Goal: Task Accomplishment & Management: Manage account settings

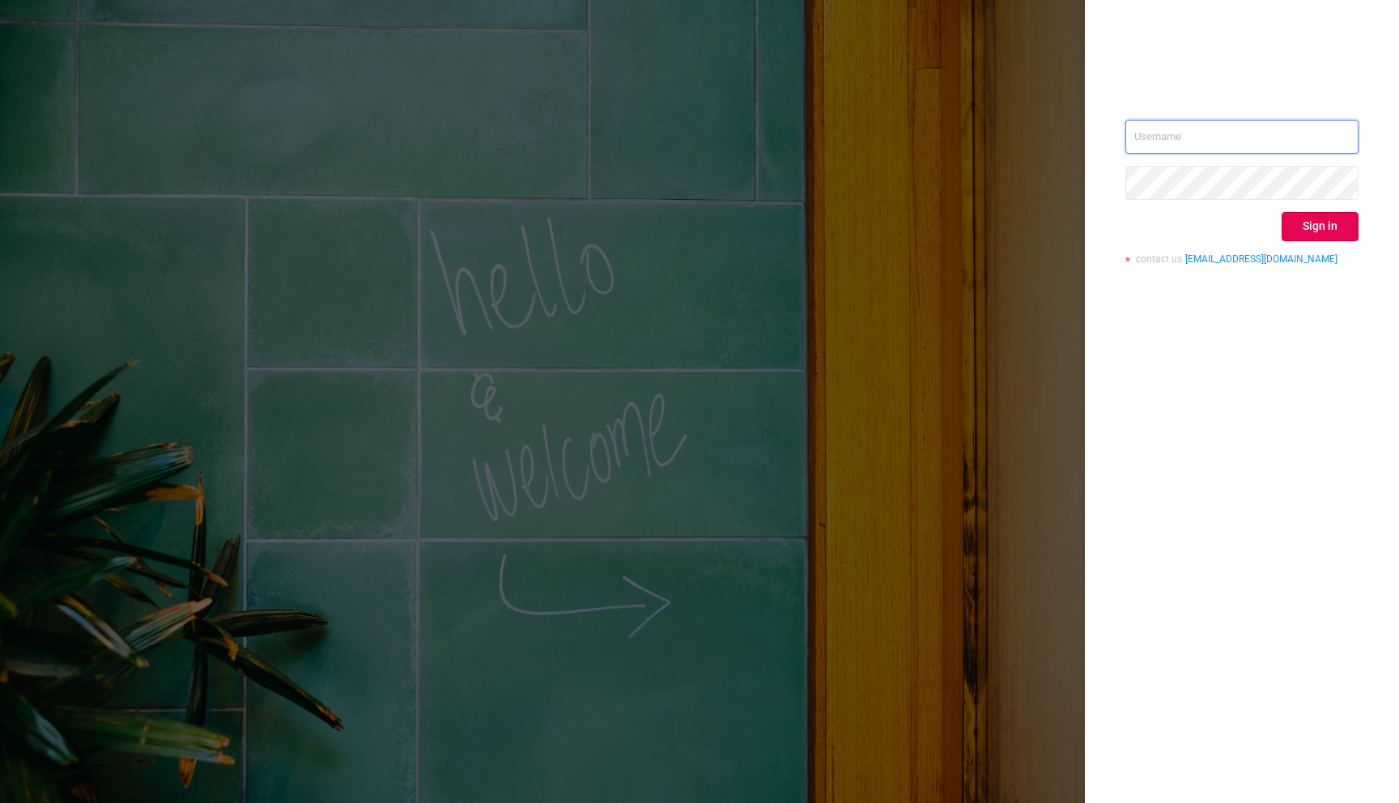
click at [1156, 139] on input "text" at bounding box center [1241, 137] width 233 height 34
paste input "amit.rai@verse.in"
type input "amit.rai@verse.in"
click at [1323, 240] on button "Sign in" at bounding box center [1319, 226] width 77 height 29
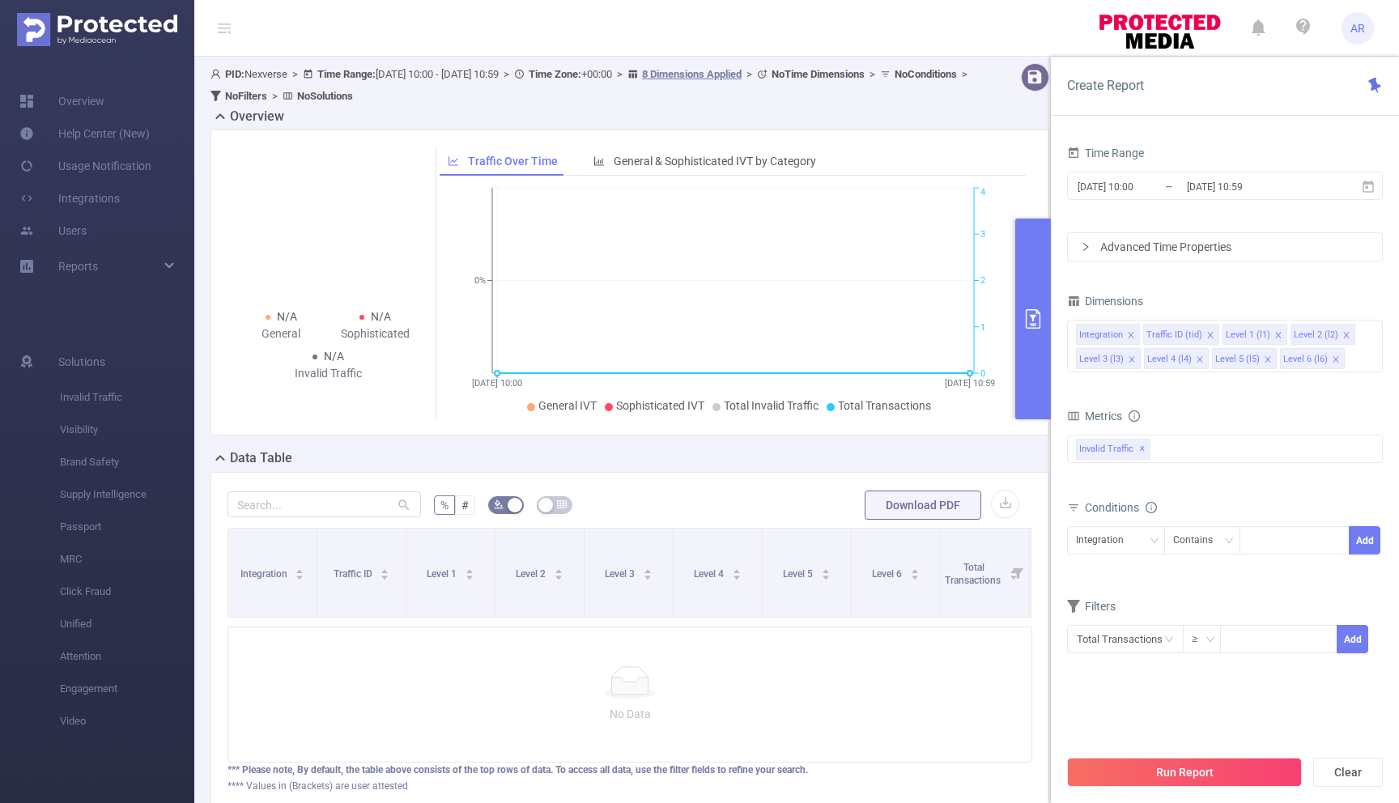
click at [891, 744] on div "No Data" at bounding box center [629, 695] width 805 height 136
click at [66, 108] on link "Overview" at bounding box center [61, 101] width 85 height 32
click at [92, 198] on link "Integrations" at bounding box center [69, 198] width 100 height 32
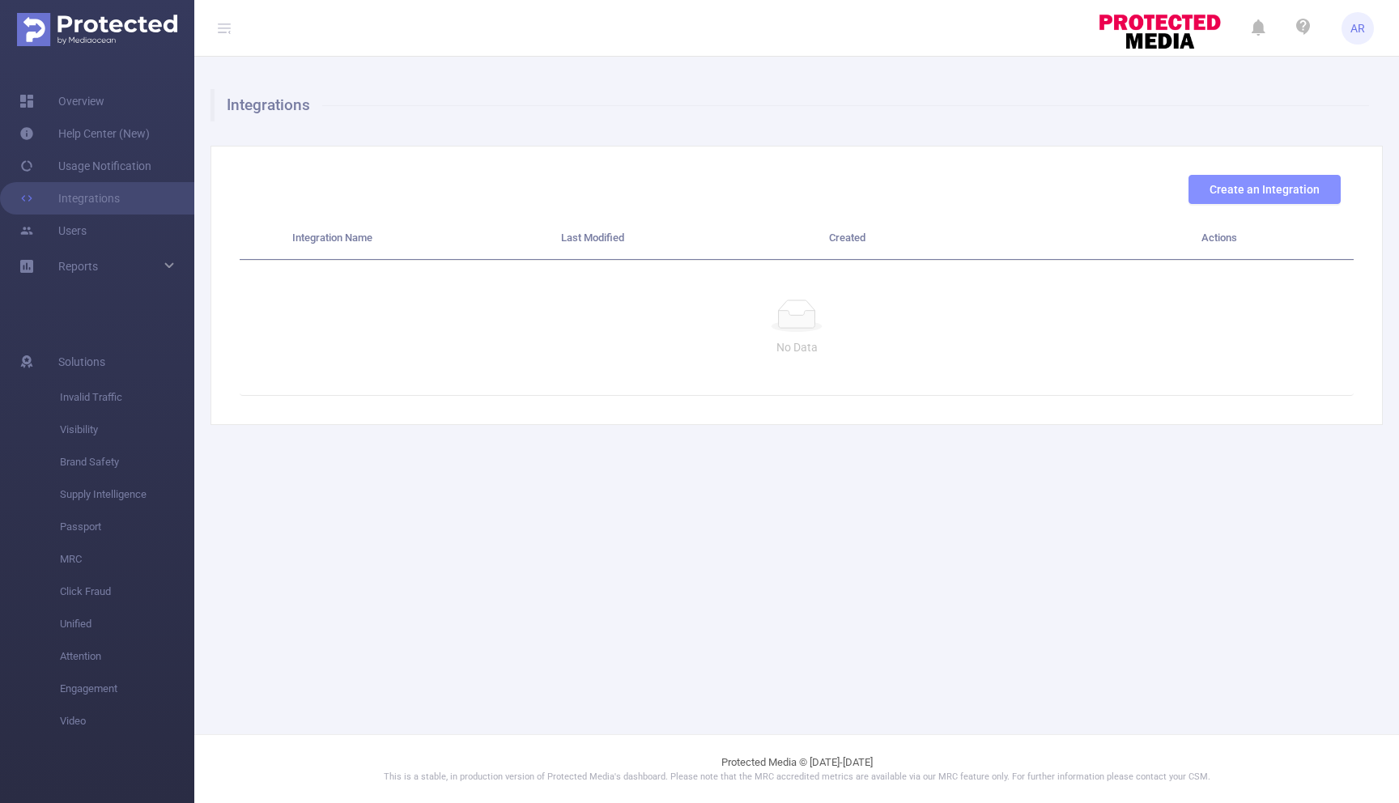
click at [1261, 187] on button "Create an Integration" at bounding box center [1264, 189] width 152 height 29
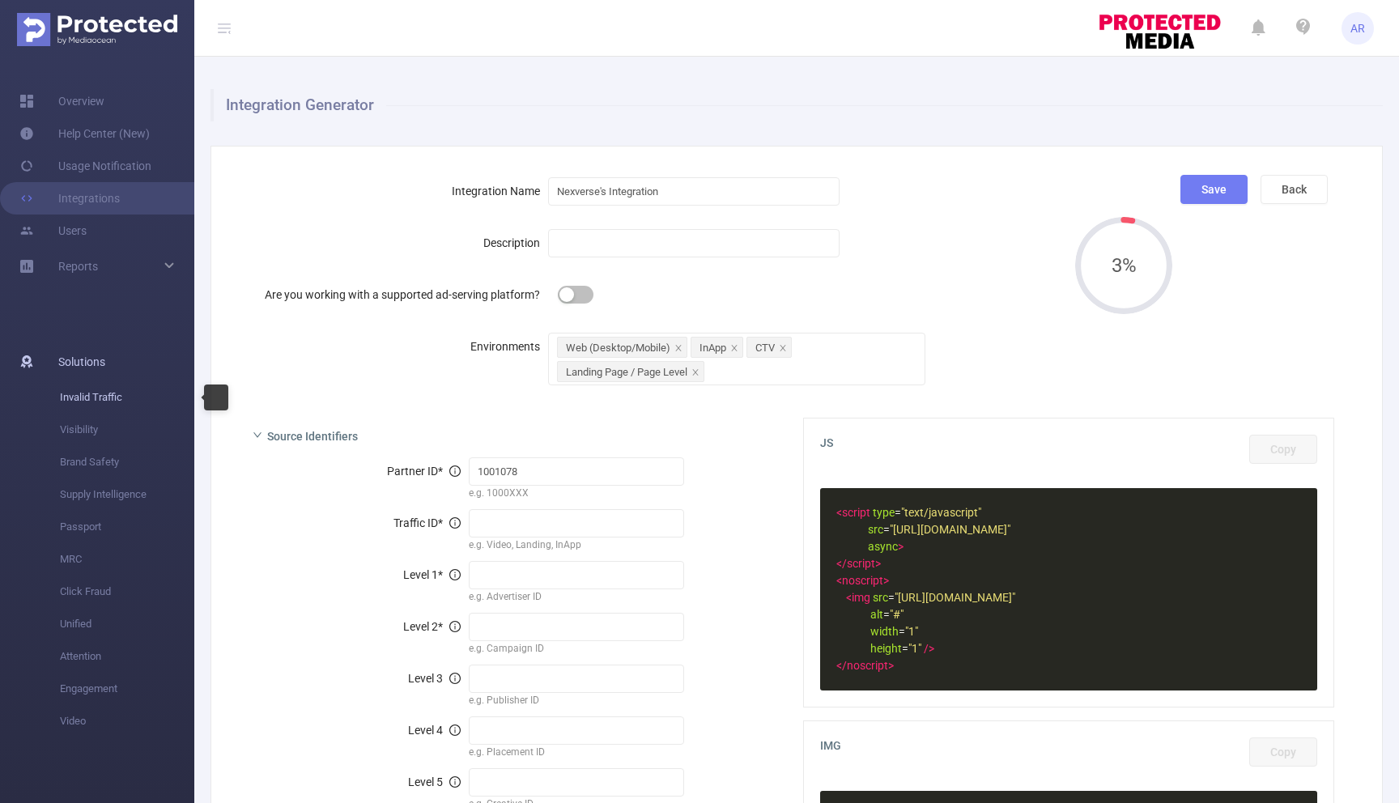
click at [90, 393] on span "Invalid Traffic" at bounding box center [127, 397] width 134 height 32
click at [81, 398] on span "Invalid Traffic" at bounding box center [127, 397] width 134 height 32
click at [1295, 188] on button "Back" at bounding box center [1293, 189] width 67 height 29
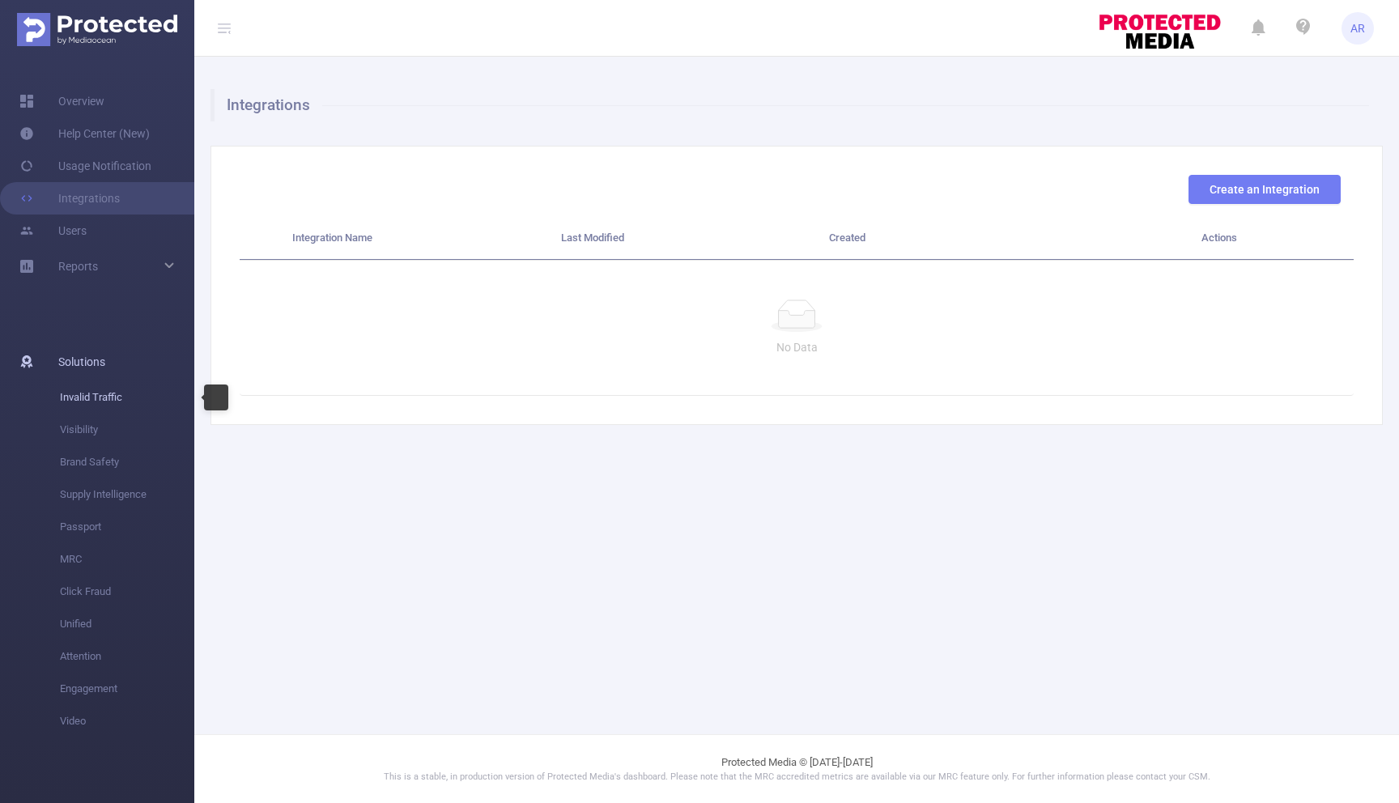
click at [64, 398] on span "Invalid Traffic" at bounding box center [127, 397] width 134 height 32
click at [222, 400] on div at bounding box center [216, 398] width 24 height 26
click at [63, 433] on span "Visibility" at bounding box center [127, 430] width 134 height 32
click at [71, 465] on span "Brand Safety" at bounding box center [127, 462] width 134 height 32
click at [67, 360] on span "Solutions" at bounding box center [81, 362] width 47 height 32
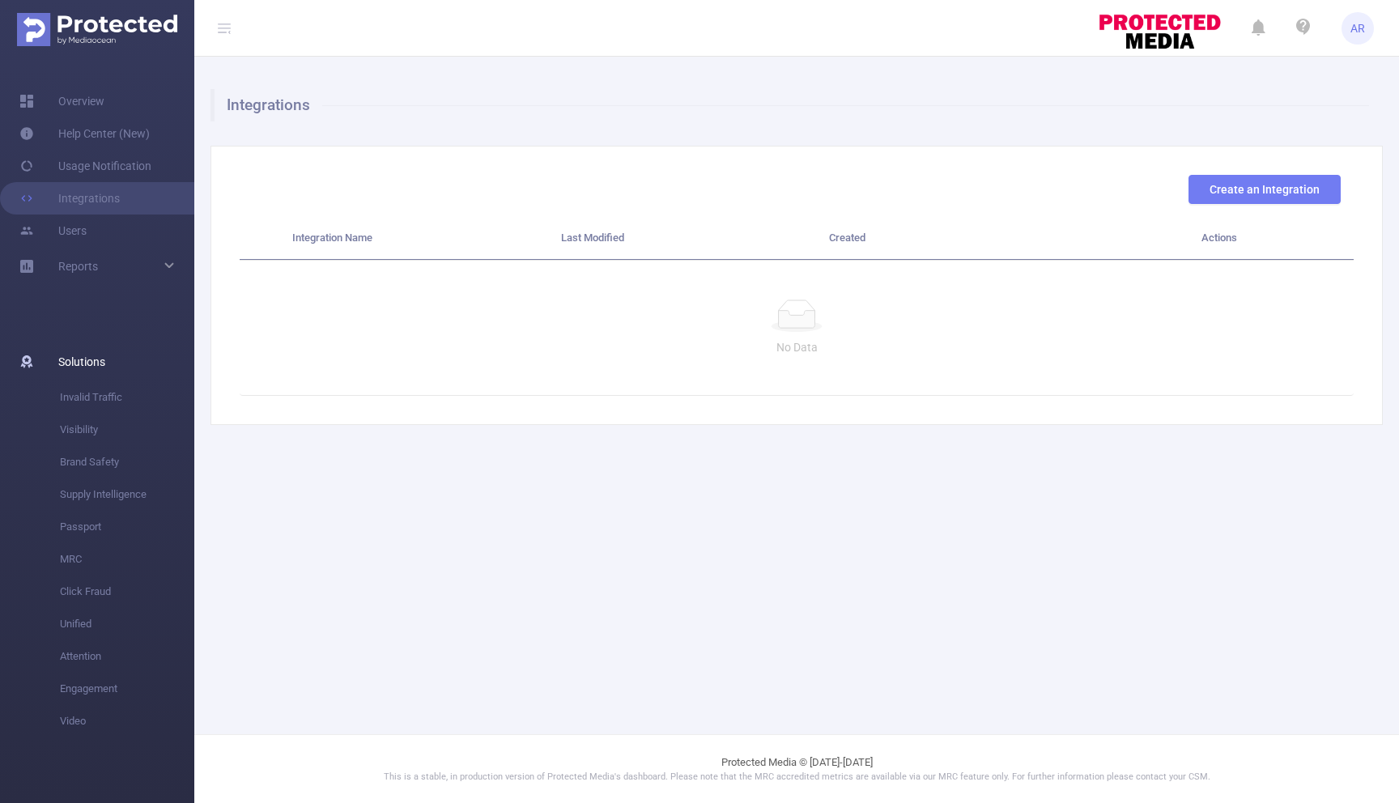
click at [80, 364] on span "Solutions" at bounding box center [81, 362] width 47 height 32
click at [88, 132] on link "Help Center (New)" at bounding box center [84, 133] width 130 height 32
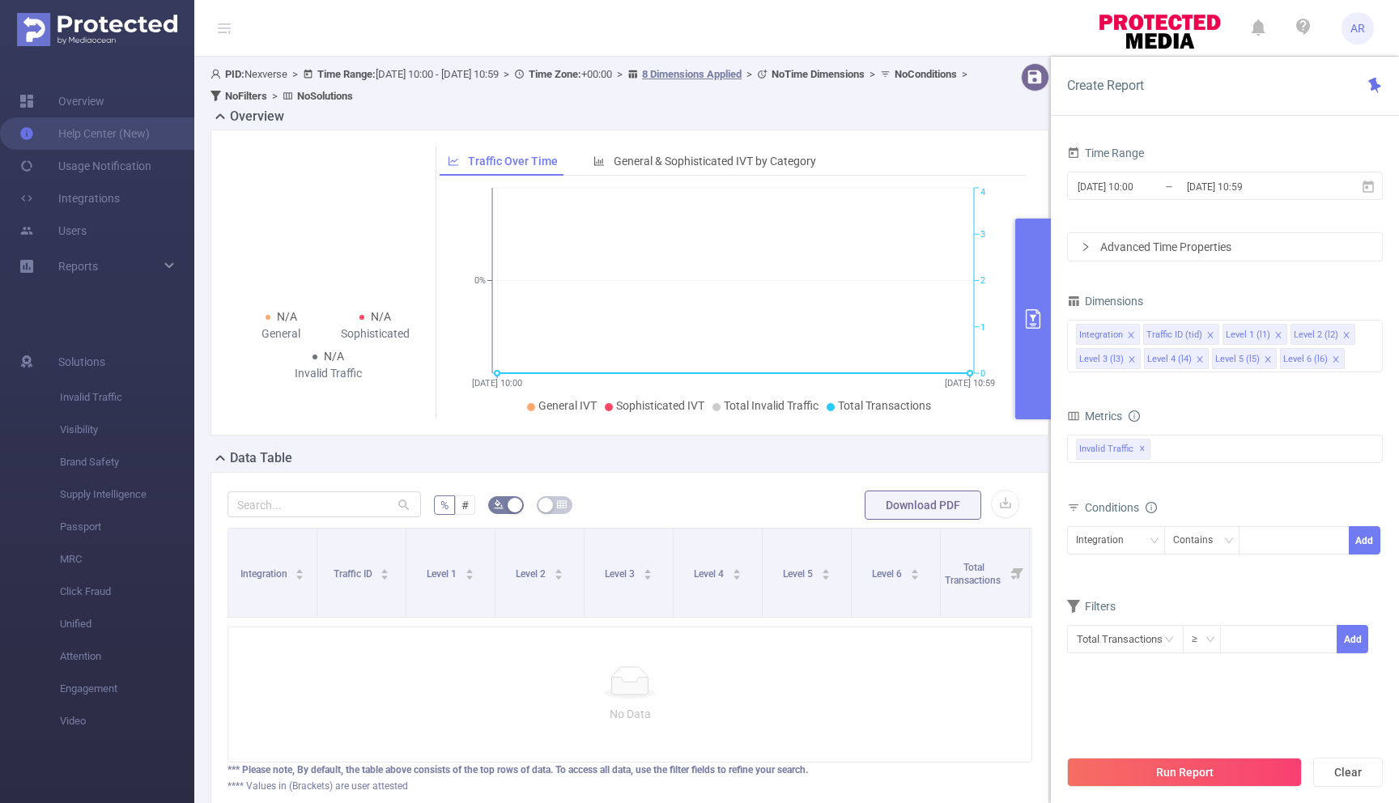
click at [202, 156] on div "PID: Nexverse > Time Range: 2025-09-23 10:00 - 2025-09-23 10:59 > Time Zone: +0…" at bounding box center [636, 451] width 884 height 788
click at [77, 396] on span "Invalid Traffic" at bounding box center [127, 397] width 134 height 32
click at [707, 96] on div "PID: Nexverse > Time Range: 2025-09-23 10:00 - 2025-09-23 10:59 > Time Zone: +0…" at bounding box center [593, 85] width 767 height 44
click at [70, 433] on span "Visibility" at bounding box center [127, 430] width 134 height 32
click at [21, 363] on icon at bounding box center [26, 361] width 13 height 13
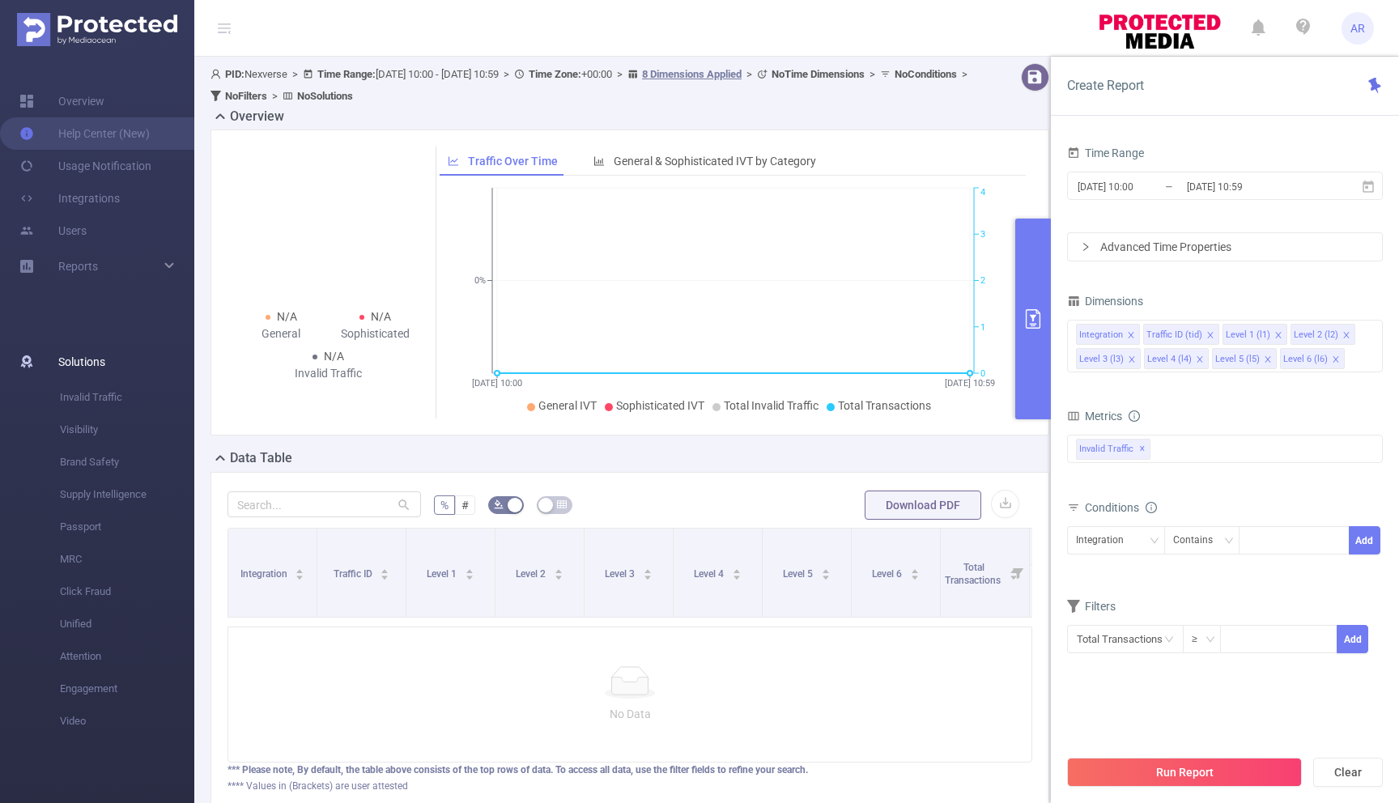
click at [78, 359] on span "Solutions" at bounding box center [81, 362] width 47 height 32
click at [172, 268] on div "Reports" at bounding box center [97, 266] width 194 height 32
click at [72, 91] on link "Overview" at bounding box center [61, 101] width 85 height 32
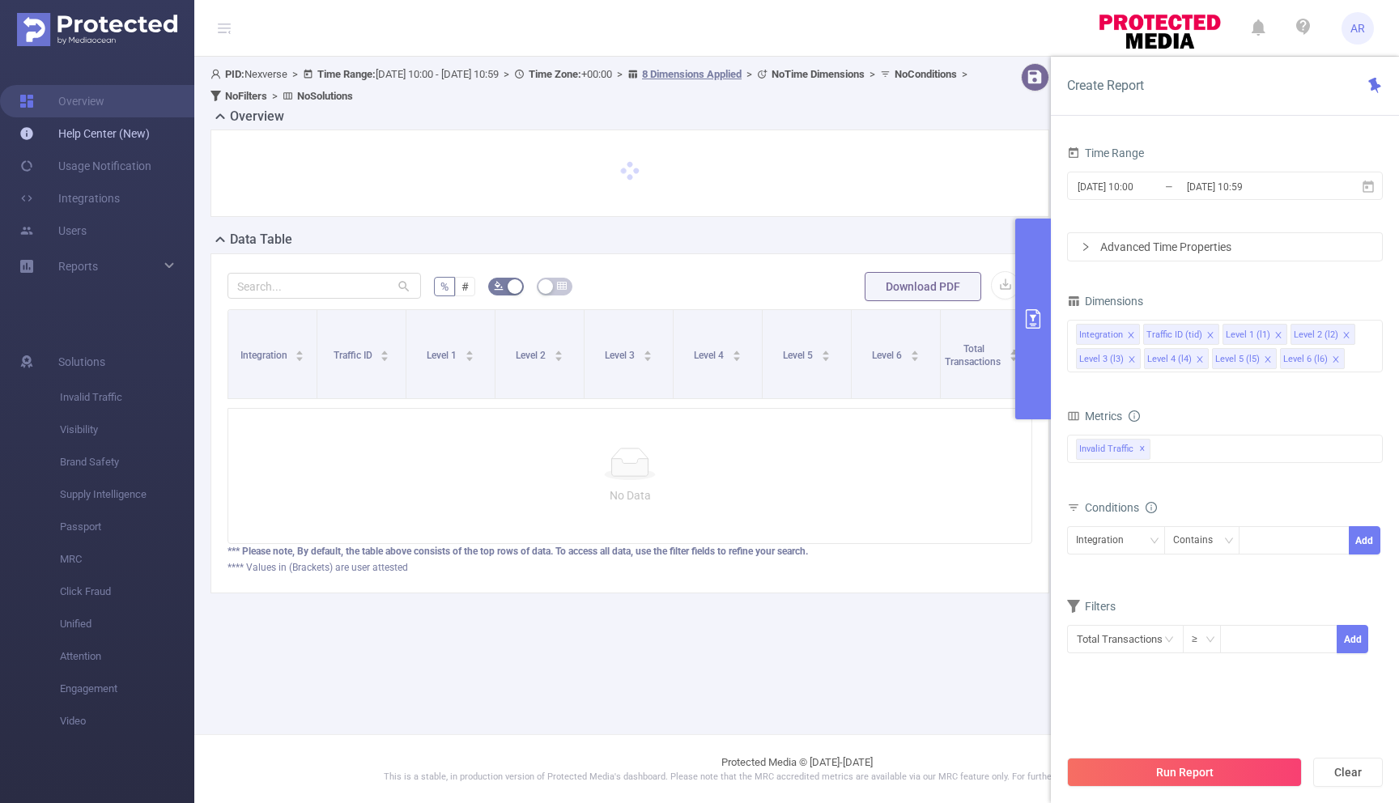
click at [66, 137] on link "Help Center (New)" at bounding box center [84, 133] width 130 height 32
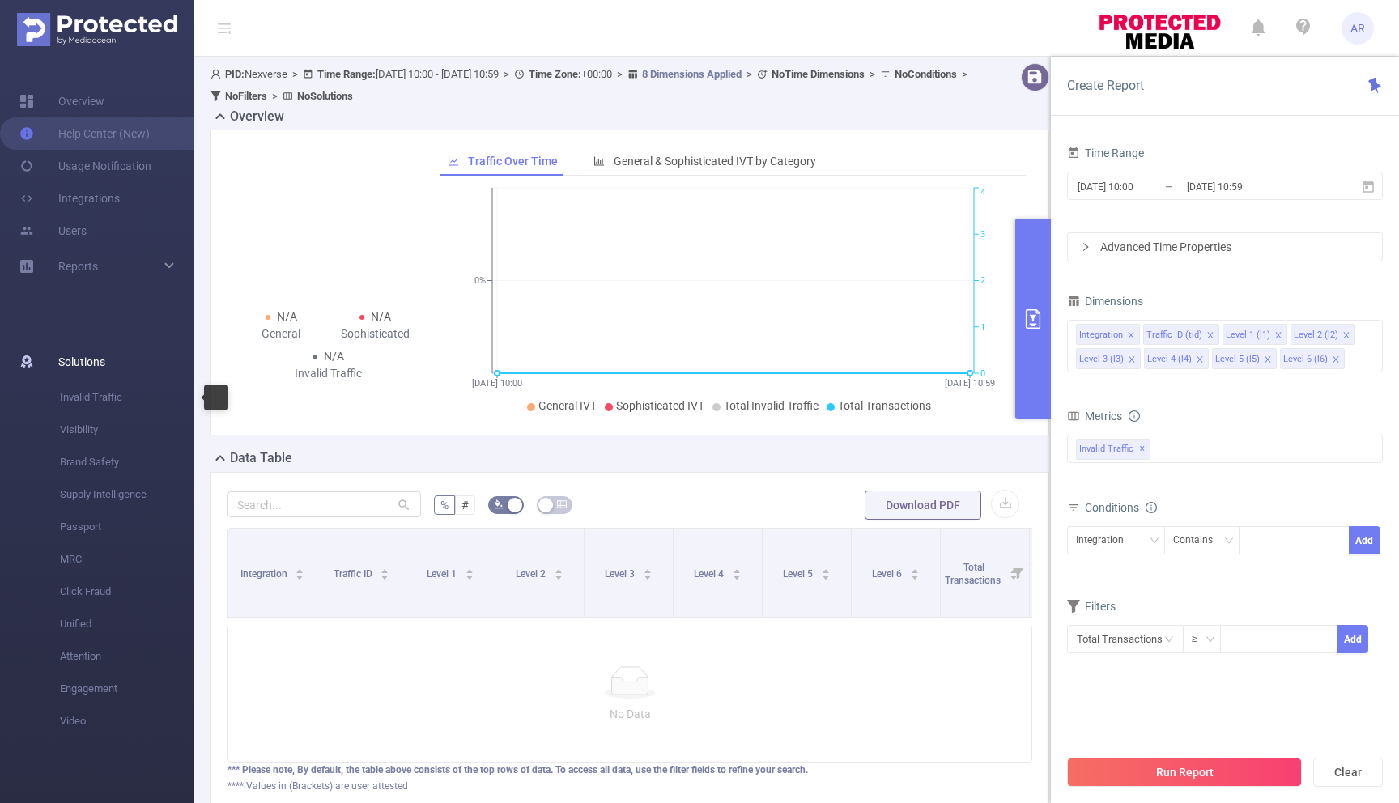
click at [80, 368] on span "Solutions" at bounding box center [81, 362] width 47 height 32
click at [80, 402] on span "Invalid Traffic" at bounding box center [127, 397] width 134 height 32
click at [79, 365] on span "Solutions" at bounding box center [81, 362] width 47 height 32
click at [79, 391] on span "Invalid Traffic" at bounding box center [127, 397] width 134 height 32
click at [73, 260] on span "Reports" at bounding box center [78, 266] width 40 height 13
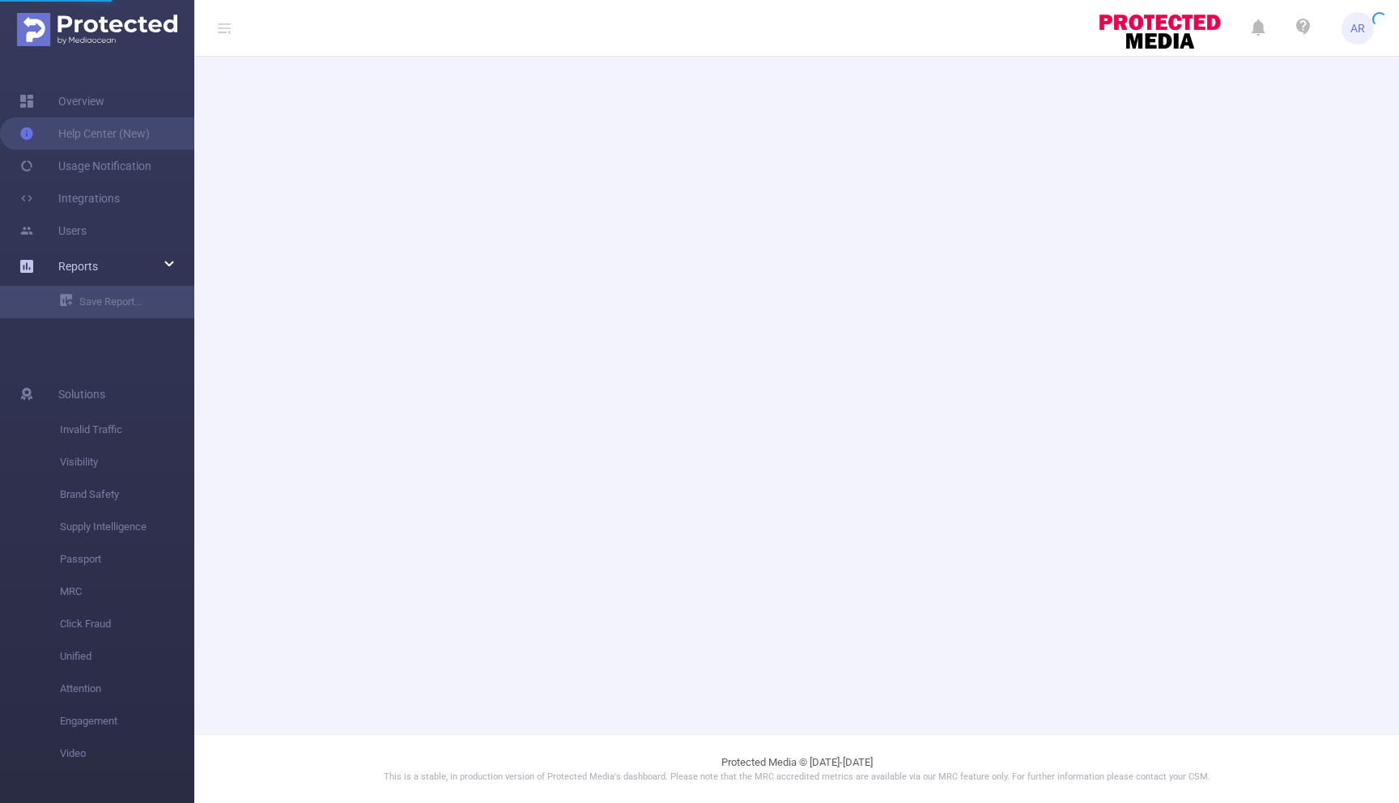
click at [73, 260] on span "Reports" at bounding box center [78, 266] width 40 height 13
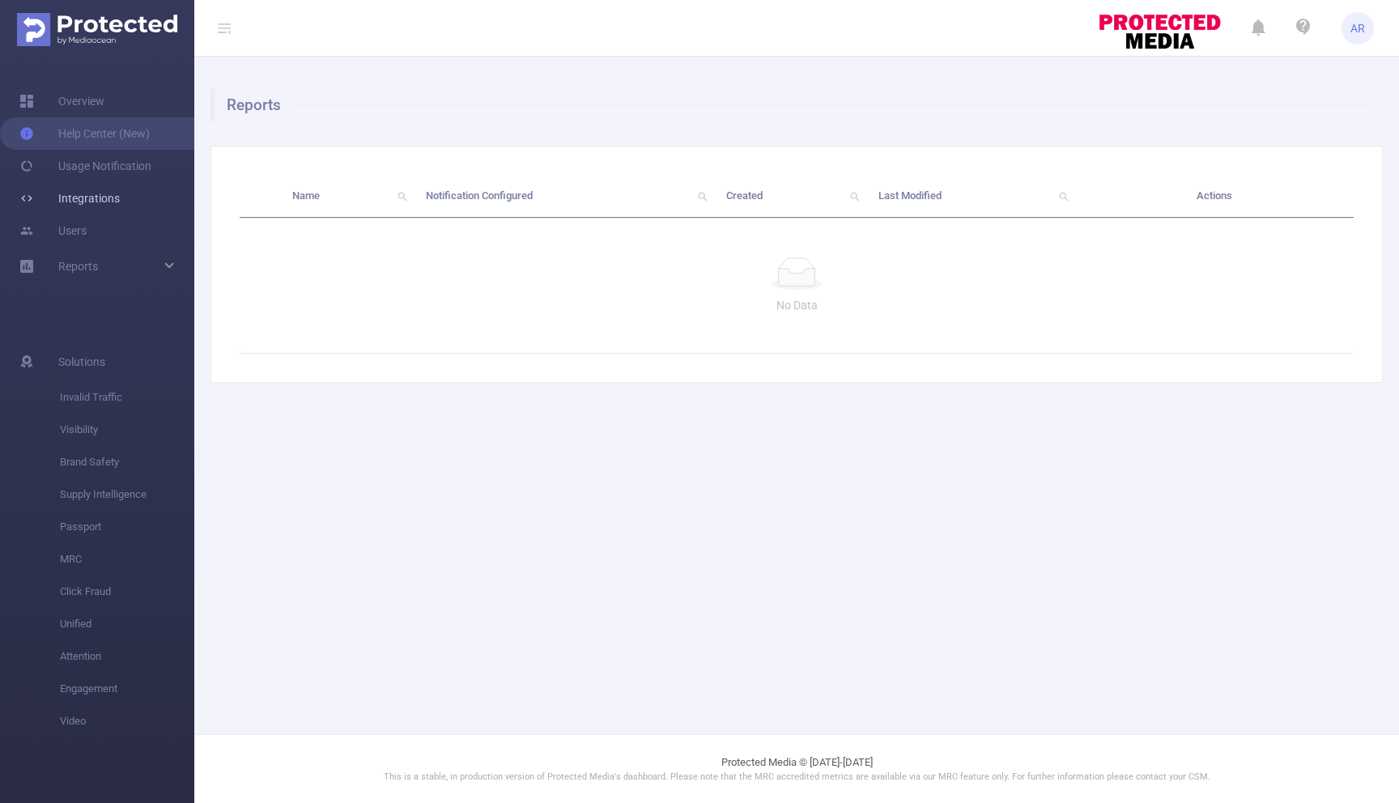
click at [79, 192] on link "Integrations" at bounding box center [69, 198] width 100 height 32
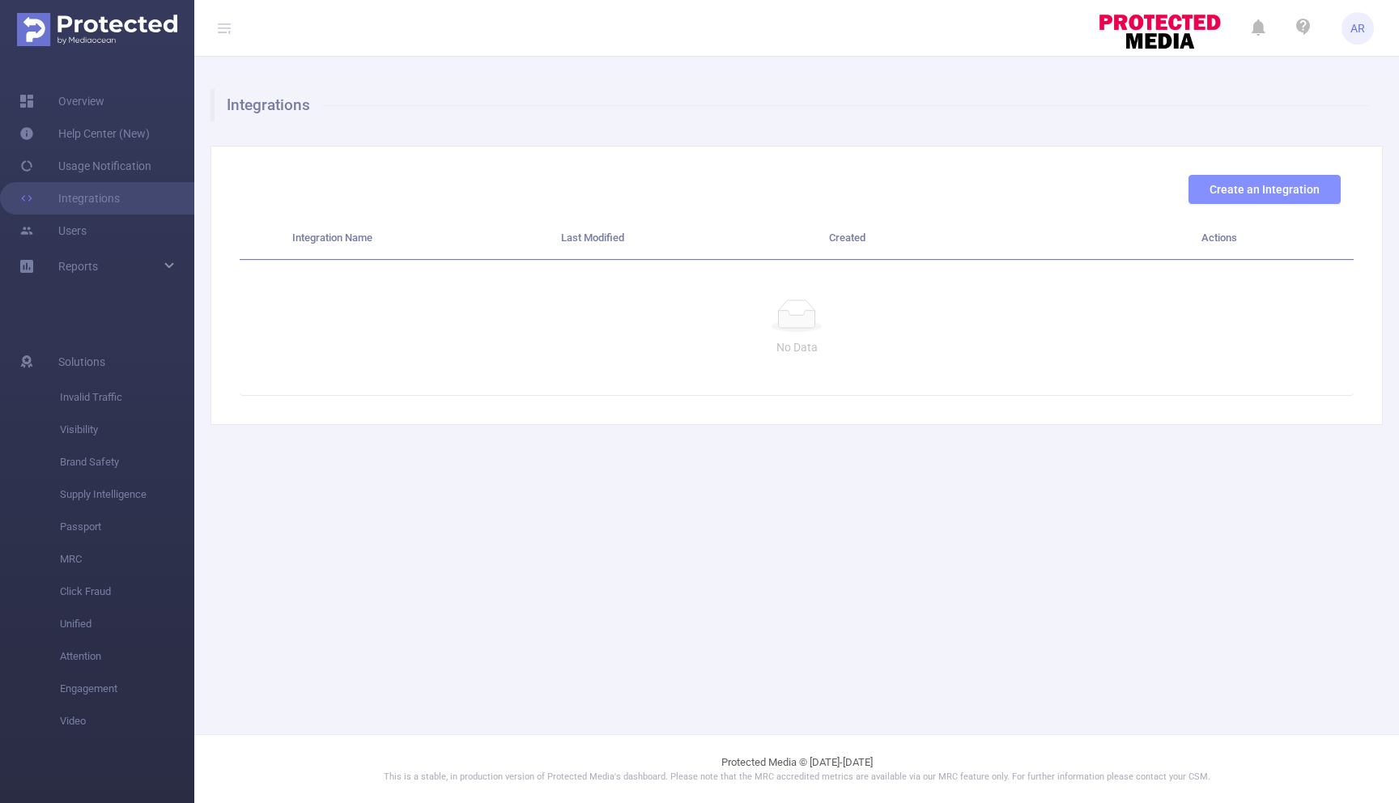
click at [1271, 185] on button "Create an Integration" at bounding box center [1264, 189] width 152 height 29
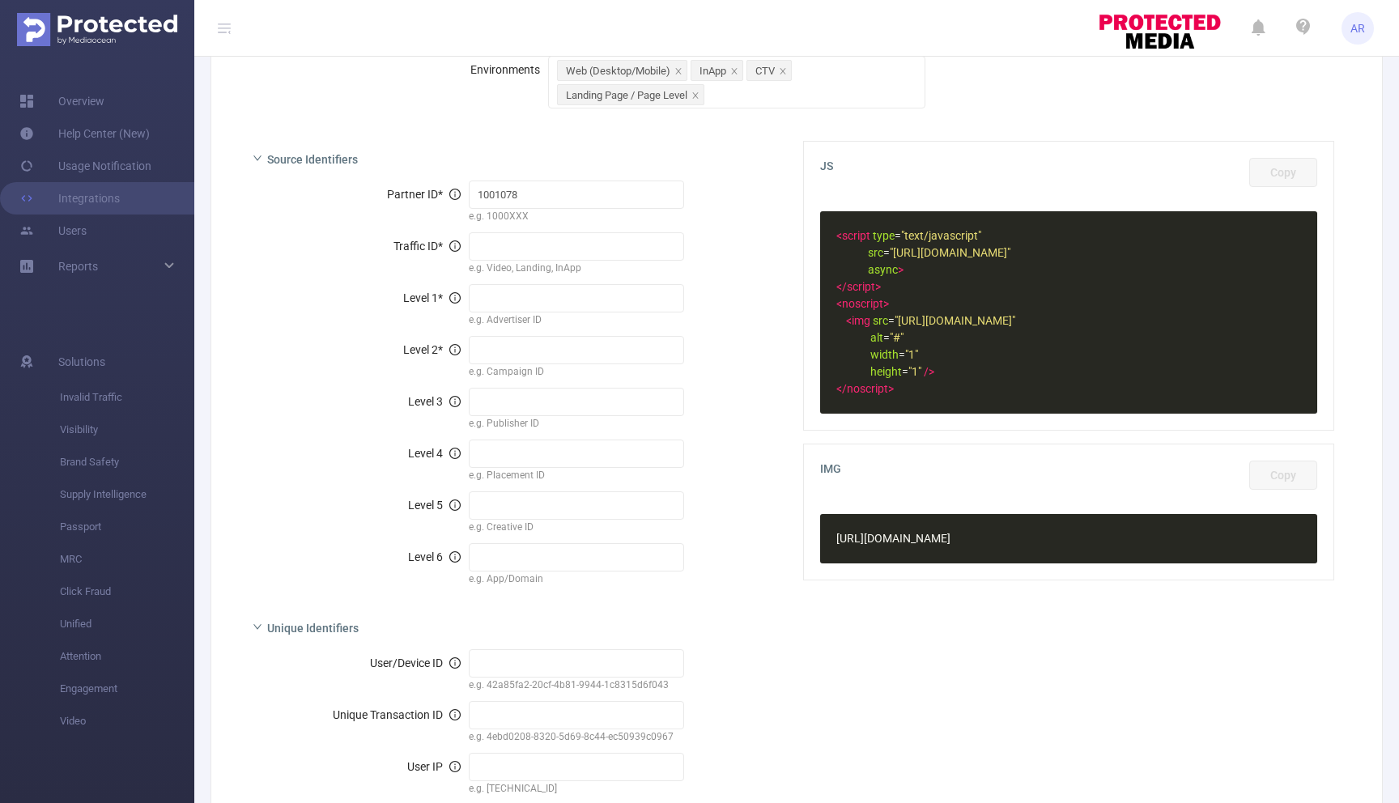
scroll to position [279, 0]
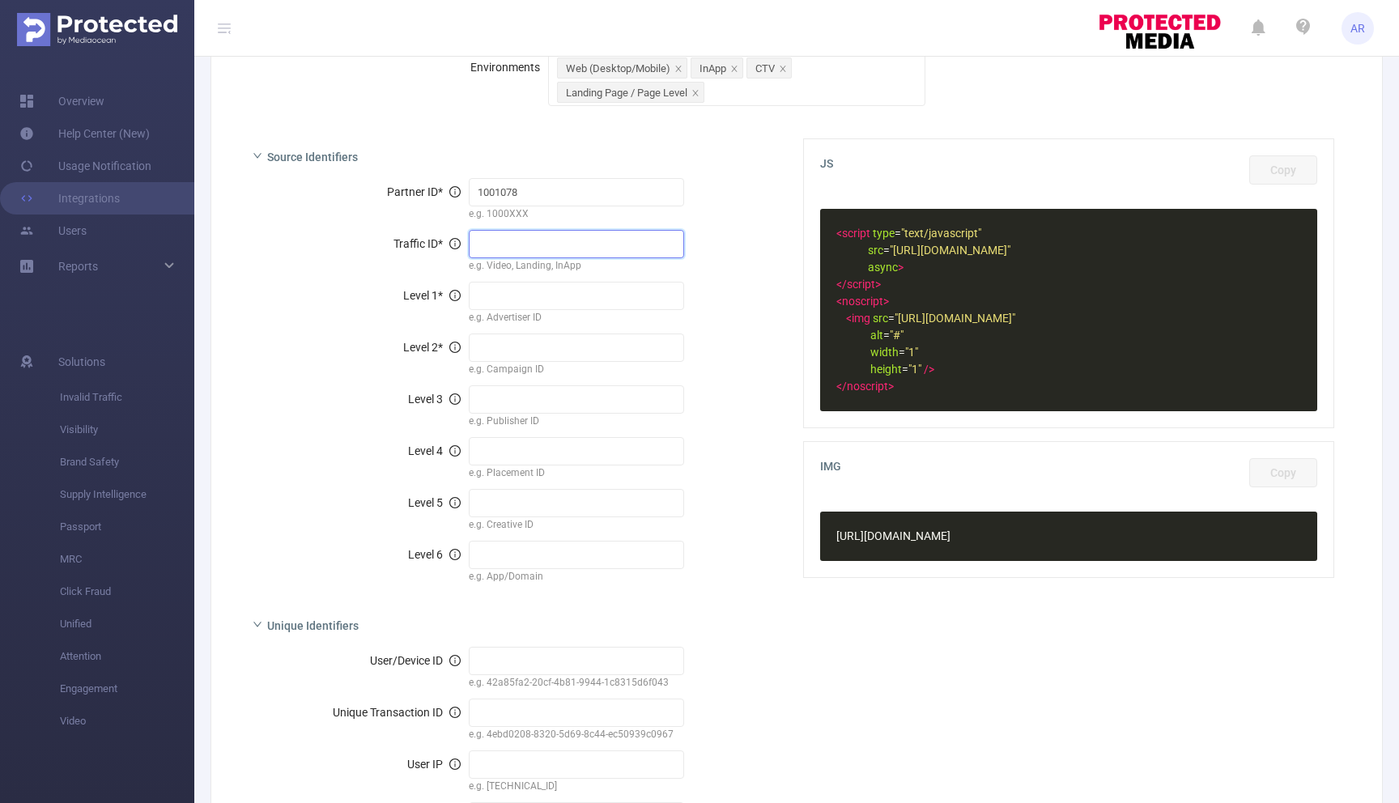
click at [511, 242] on input "text" at bounding box center [577, 244] width 216 height 28
click at [1359, 32] on span "AR" at bounding box center [1357, 28] width 15 height 32
click at [102, 136] on link "Help Center (New)" at bounding box center [84, 133] width 130 height 32
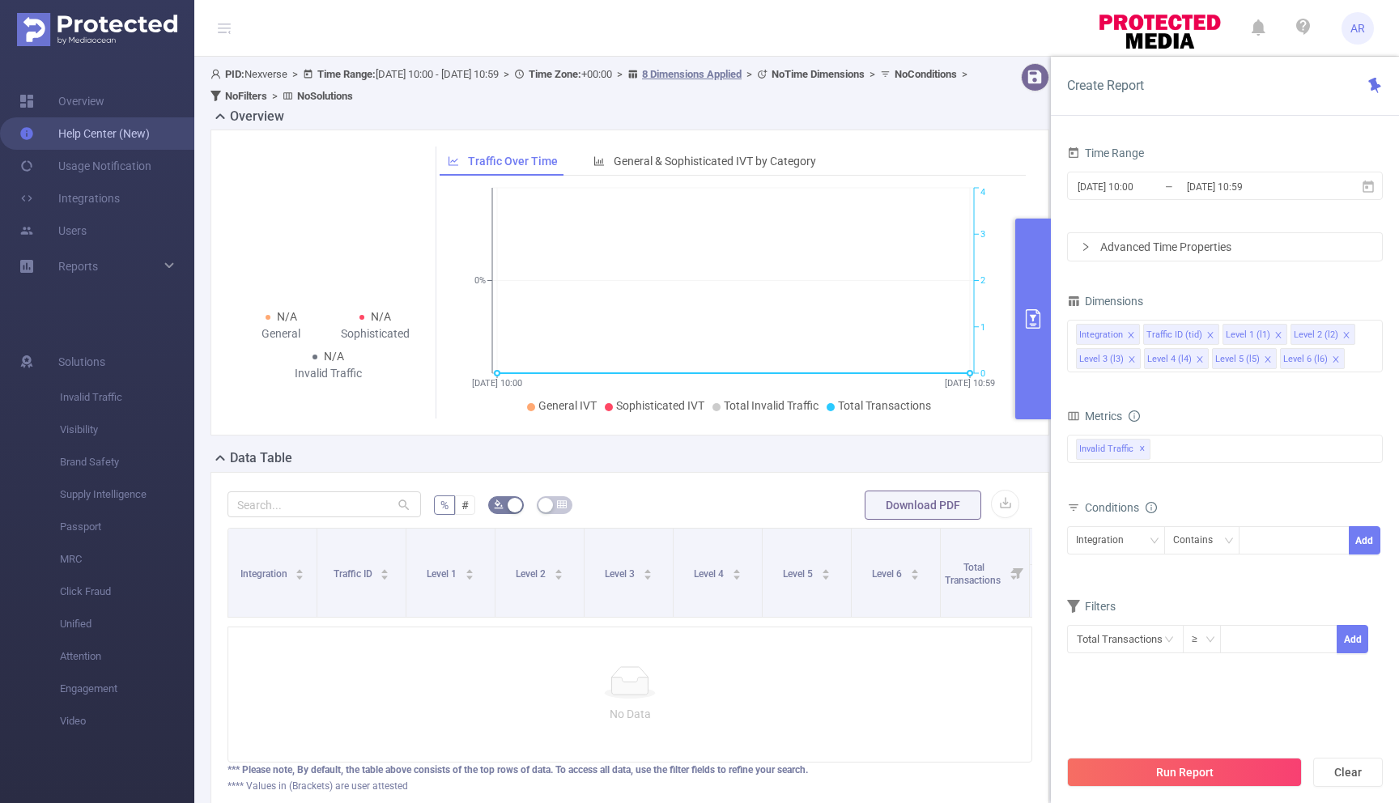
click at [114, 137] on link "Help Center (New)" at bounding box center [84, 133] width 130 height 32
click at [1366, 30] on span "AR" at bounding box center [1357, 28] width 32 height 32
